Goal: Task Accomplishment & Management: Manage account settings

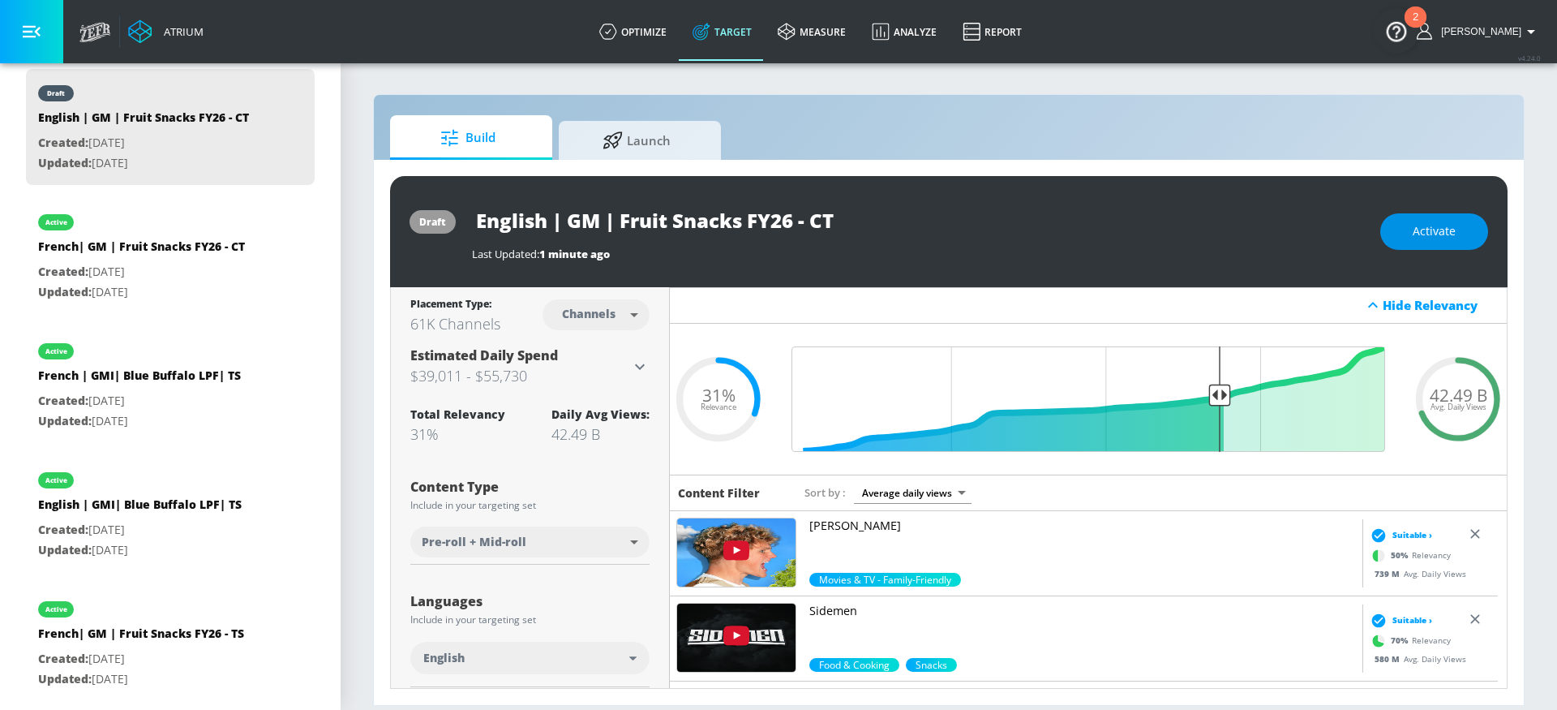
click at [1443, 227] on span "Activate" at bounding box center [1434, 231] width 43 height 20
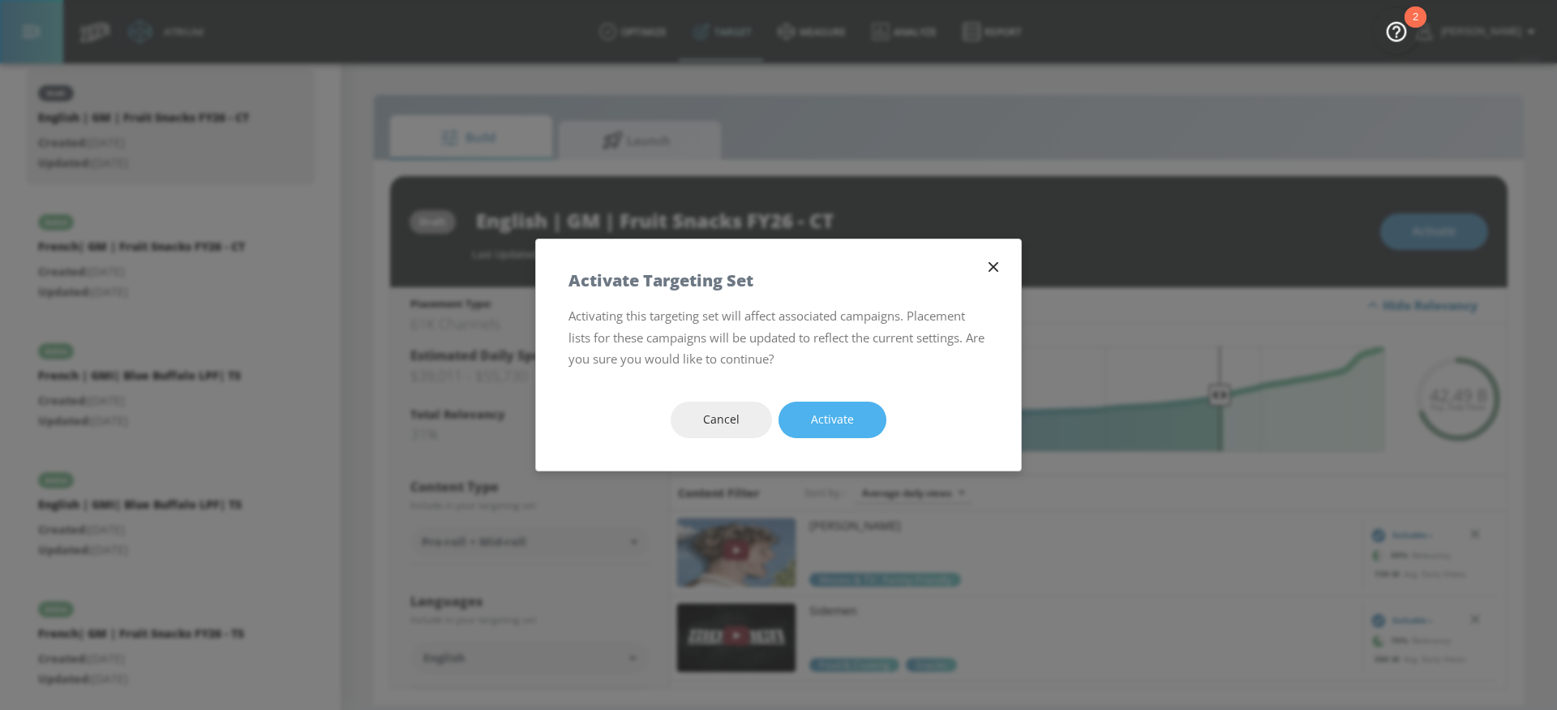
click at [803, 416] on button "Activate" at bounding box center [833, 419] width 108 height 36
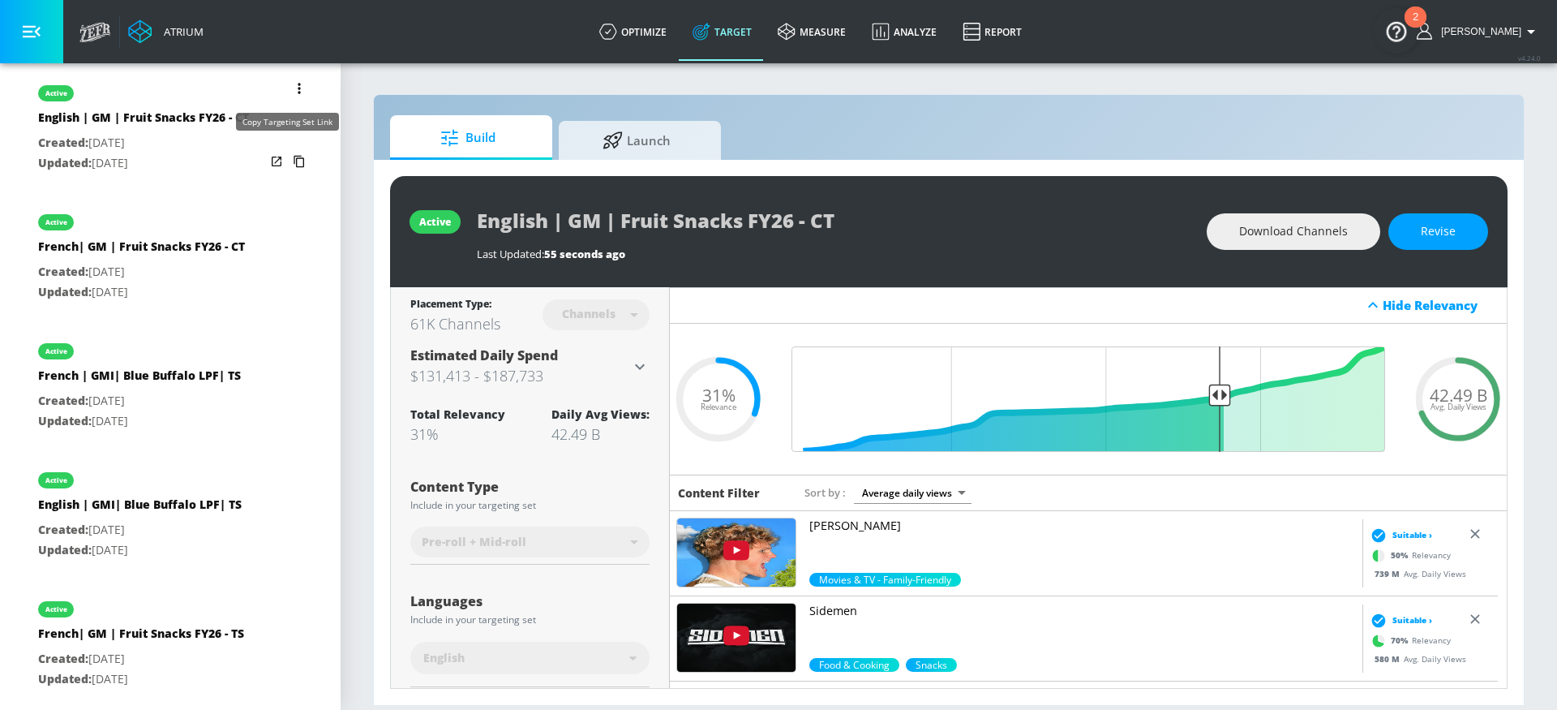
click at [286, 152] on icon "list of Target Set" at bounding box center [299, 161] width 26 height 26
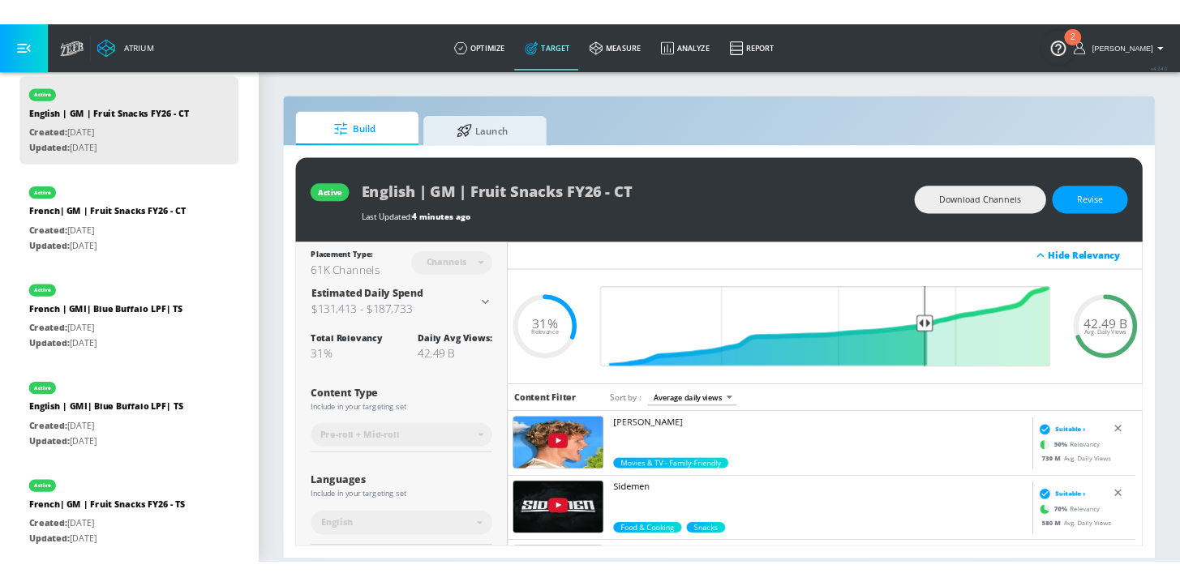
scroll to position [479, 0]
